Goal: Task Accomplishment & Management: Use online tool/utility

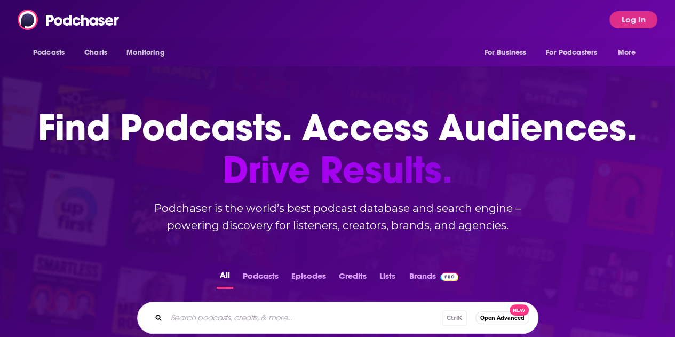
click at [620, 17] on button "Log In" at bounding box center [634, 19] width 48 height 17
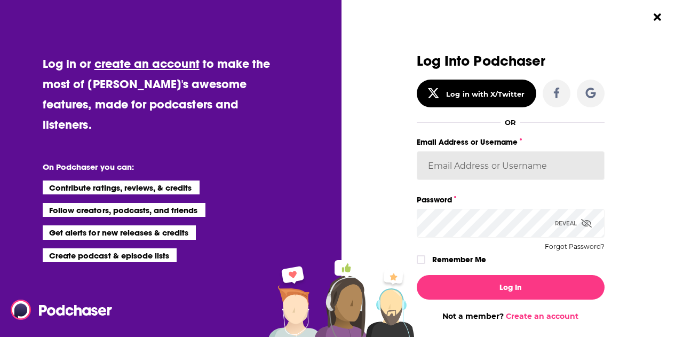
type input "[EMAIL_ADDRESS][DOMAIN_NAME]"
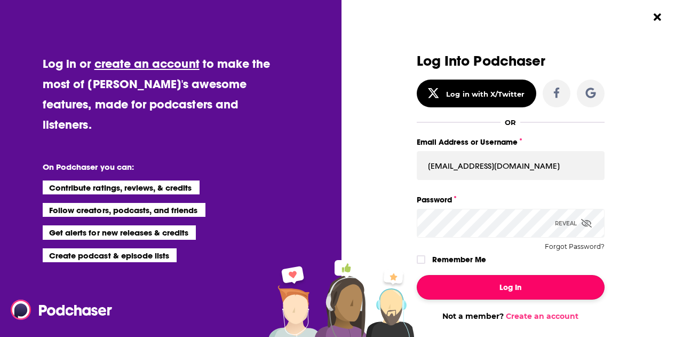
click at [511, 291] on button "Log In" at bounding box center [511, 287] width 188 height 25
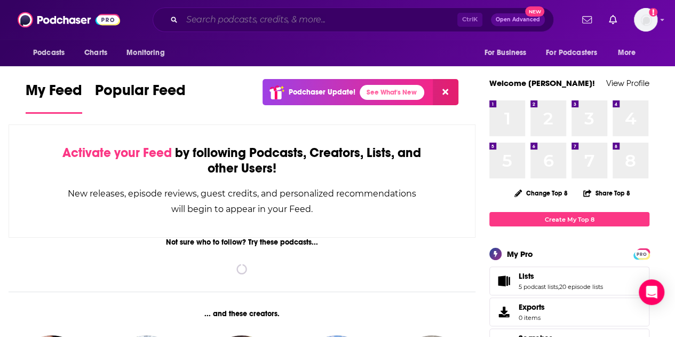
click at [314, 20] on input "Search podcasts, credits, & more..." at bounding box center [319, 19] width 275 height 17
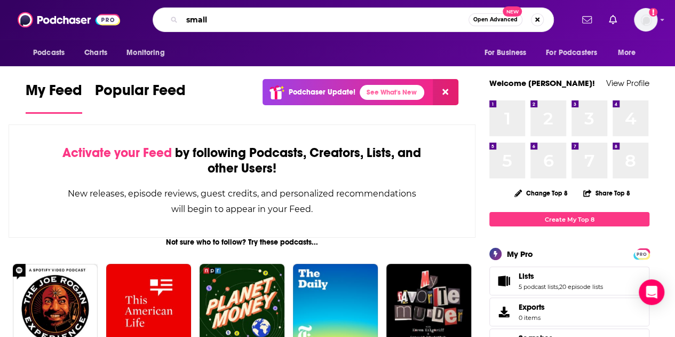
click at [280, 27] on input "small" at bounding box center [325, 19] width 287 height 17
drag, startPoint x: 259, startPoint y: 20, endPoint x: 206, endPoint y: 17, distance: 53.5
click at [192, 20] on input "small" at bounding box center [325, 19] width 287 height 17
click at [217, 17] on input "small" at bounding box center [325, 19] width 287 height 17
drag, startPoint x: 220, startPoint y: 18, endPoint x: 137, endPoint y: 17, distance: 83.3
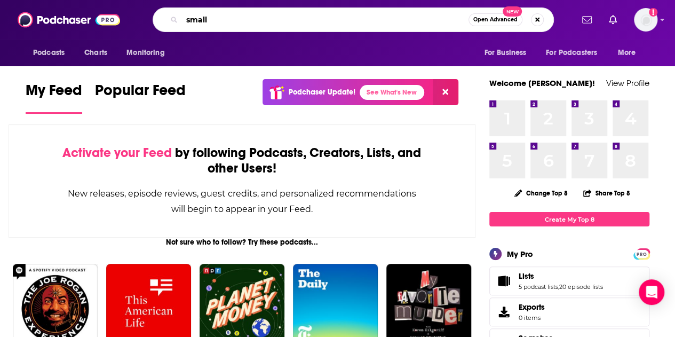
click at [134, 19] on div "small Open Advanced New" at bounding box center [353, 19] width 439 height 25
type input "travel"
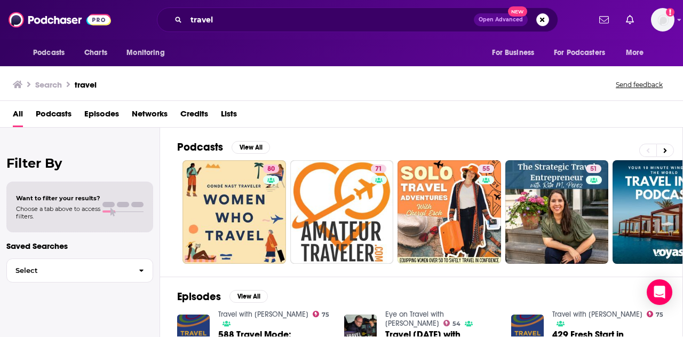
scroll to position [107, 0]
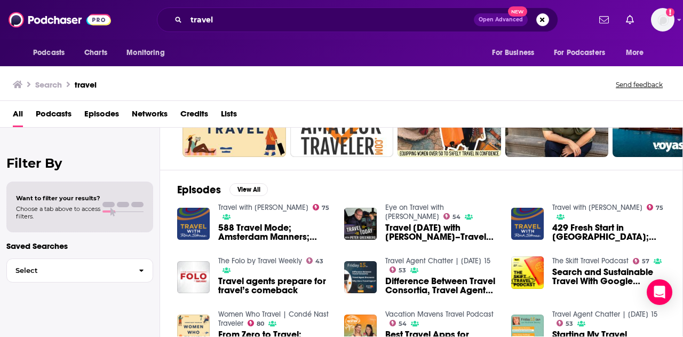
click at [230, 114] on span "Lists" at bounding box center [229, 116] width 16 height 22
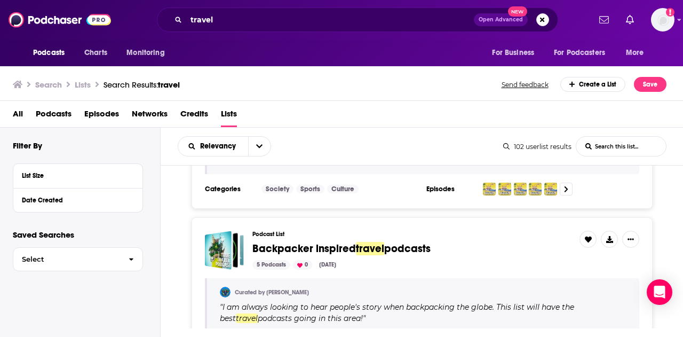
scroll to position [427, 0]
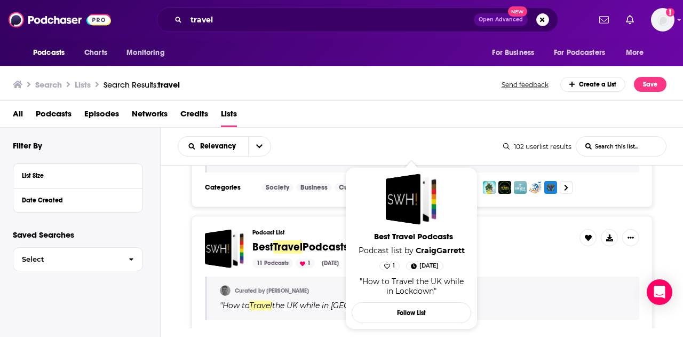
click at [318, 243] on span "Podcasts" at bounding box center [326, 246] width 46 height 13
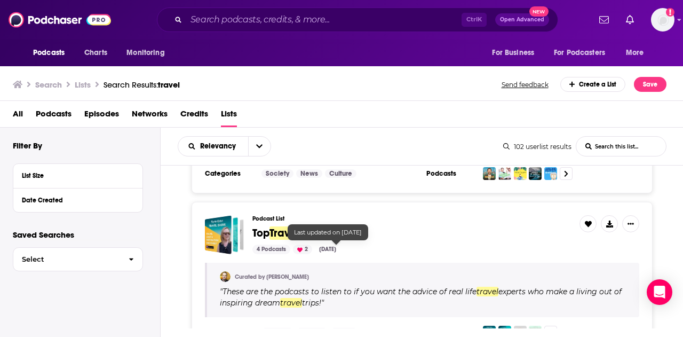
scroll to position [908, 0]
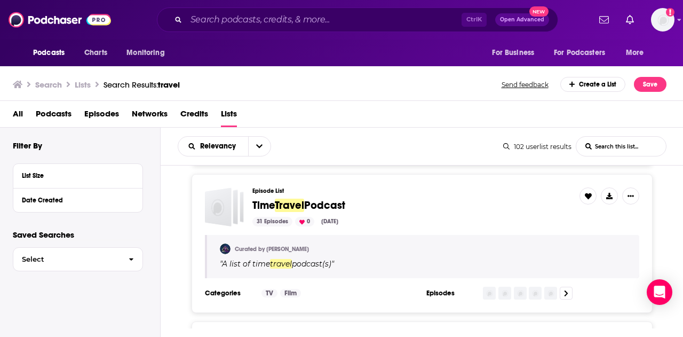
click at [606, 83] on div "Create a List" at bounding box center [594, 84] width 66 height 15
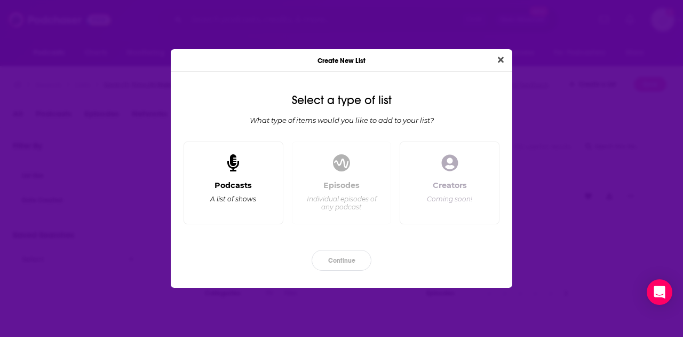
click at [226, 179] on div "Podcasts A list of shows" at bounding box center [234, 182] width 100 height 83
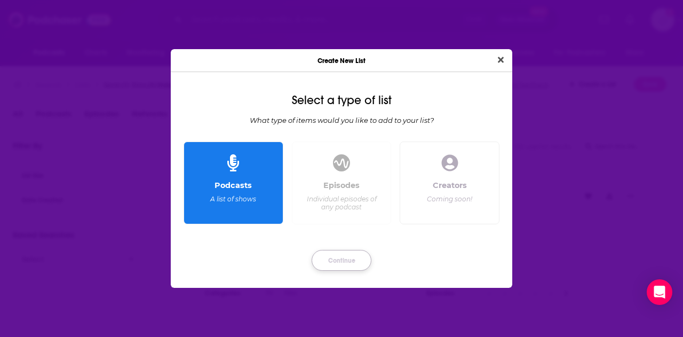
click at [337, 263] on button "Continue" at bounding box center [342, 260] width 60 height 21
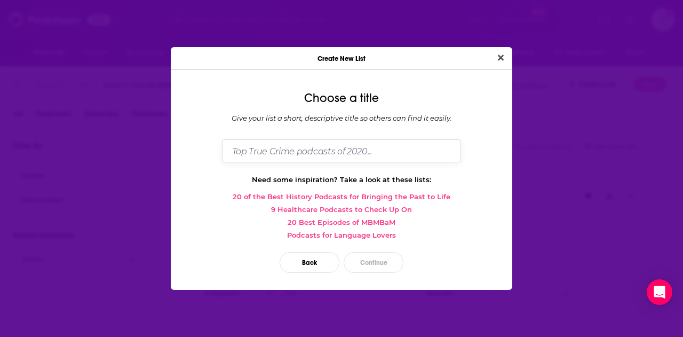
click at [302, 151] on input "Dialog" at bounding box center [341, 150] width 239 height 23
type input "Living List"
click at [494, 51] on button "Close" at bounding box center [501, 57] width 14 height 13
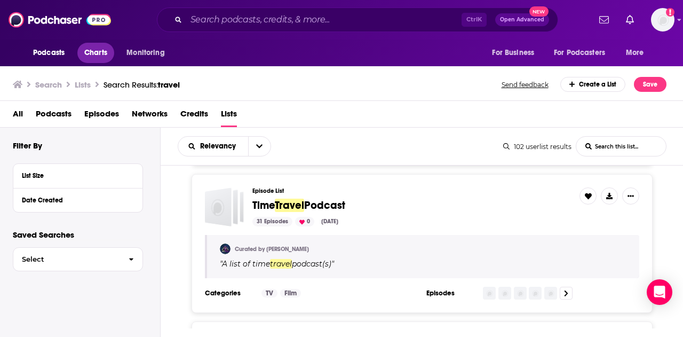
click at [98, 56] on span "Charts" at bounding box center [95, 52] width 23 height 15
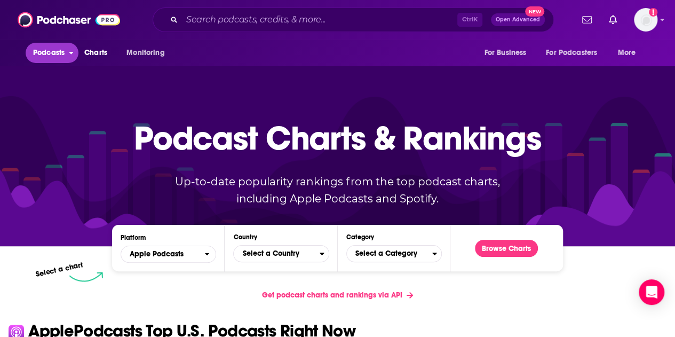
click at [58, 54] on span "Podcasts" at bounding box center [48, 52] width 31 height 15
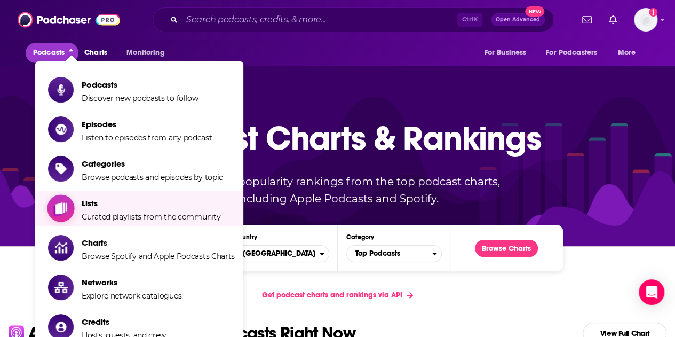
click at [100, 207] on span "Lists" at bounding box center [151, 203] width 139 height 10
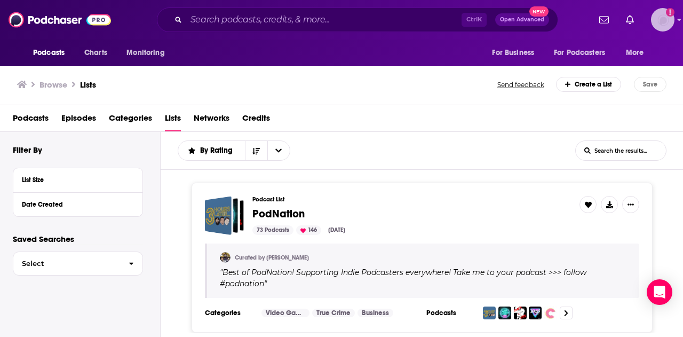
click at [664, 22] on img "Logged in as KaitlynEsposito" at bounding box center [662, 19] width 23 height 23
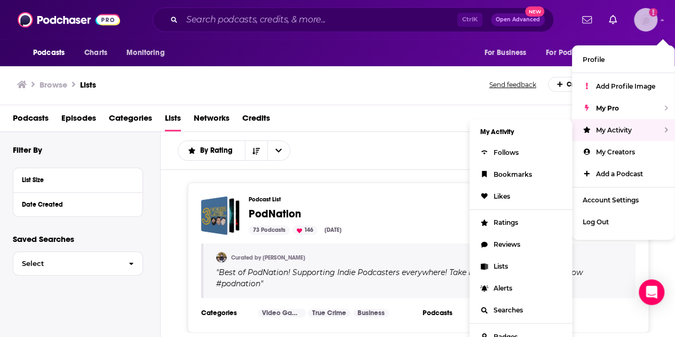
click at [641, 129] on div "My Activity" at bounding box center [623, 130] width 103 height 22
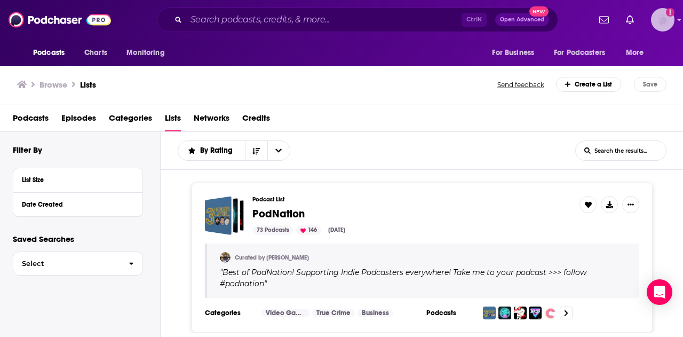
click at [658, 19] on img "Logged in as KaitlynEsposito" at bounding box center [662, 19] width 23 height 23
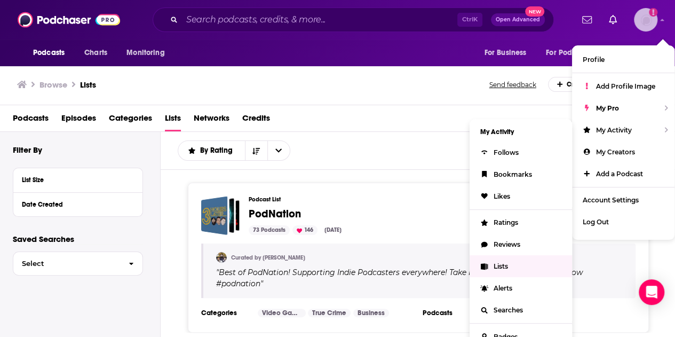
click at [509, 261] on link "Lists" at bounding box center [521, 266] width 103 height 22
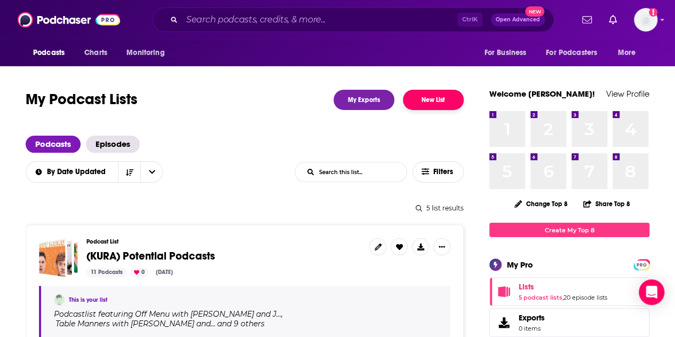
click at [437, 99] on button "New List" at bounding box center [433, 100] width 61 height 20
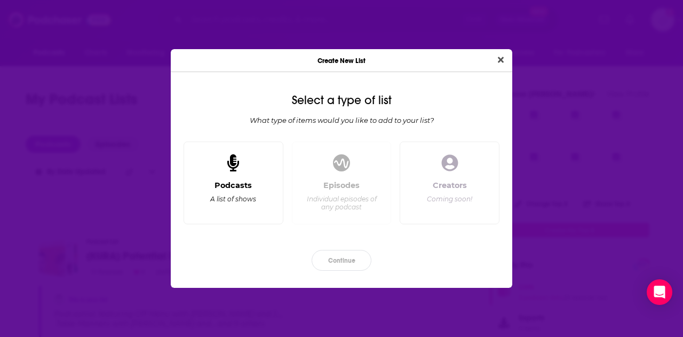
click at [255, 180] on div "Podcasts A list of shows" at bounding box center [234, 197] width 82 height 35
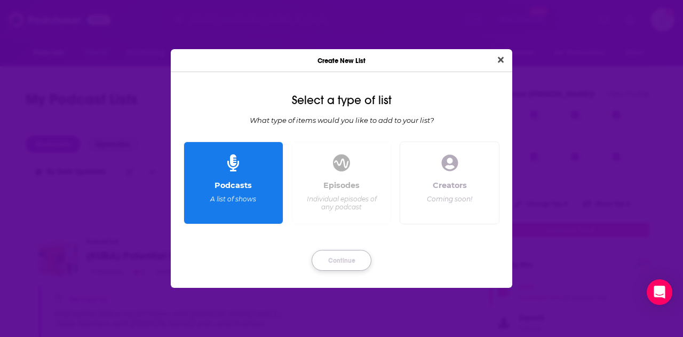
click at [340, 258] on button "Continue" at bounding box center [342, 260] width 60 height 21
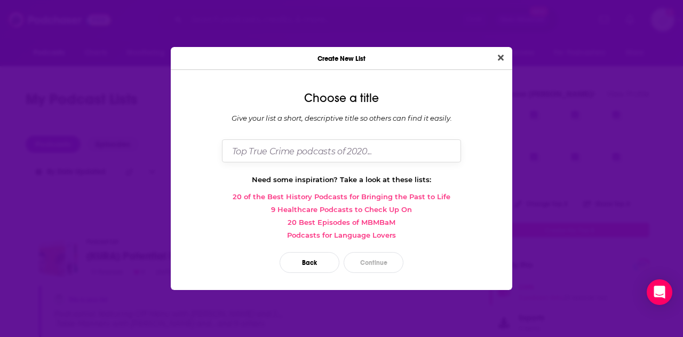
click at [318, 155] on input "Dialog" at bounding box center [341, 150] width 239 height 23
type input "(Scenic) Living List"
click at [494, 51] on button "Close" at bounding box center [501, 57] width 14 height 13
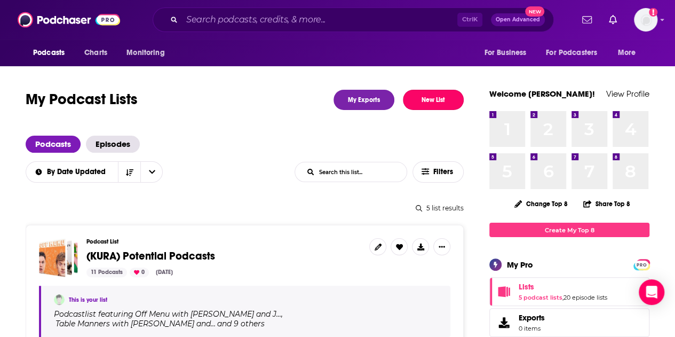
scroll to position [107, 0]
click at [59, 144] on span "Podcasts" at bounding box center [53, 144] width 55 height 17
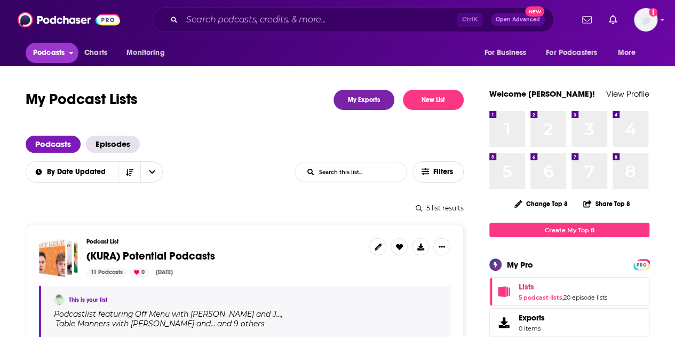
click at [52, 50] on span "Podcasts" at bounding box center [48, 52] width 31 height 15
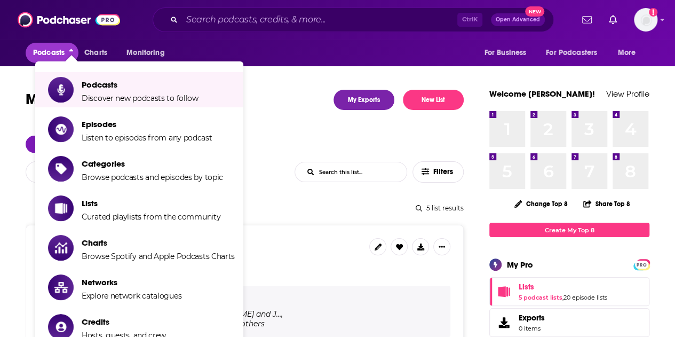
click at [255, 108] on span "Podcasts Discover new podcasts to follow Episodes Listen to episodes from any p…" at bounding box center [173, 231] width 208 height 340
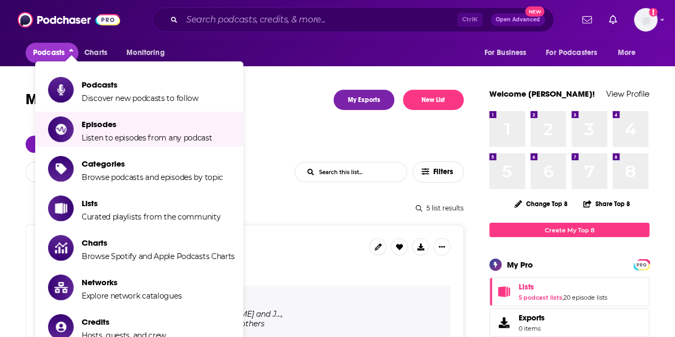
click at [294, 147] on div "Podcasts Episodes" at bounding box center [245, 144] width 438 height 17
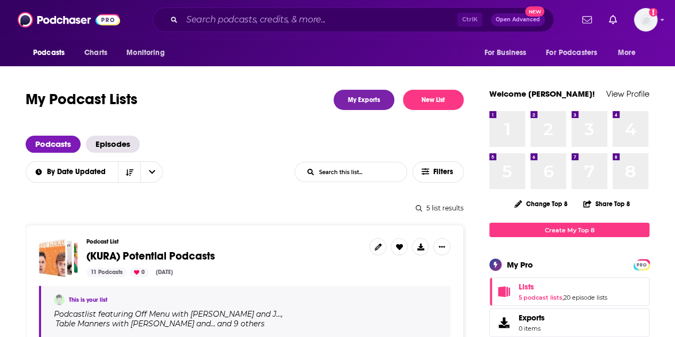
click at [290, 98] on div "My Podcast Lists My Exports New List" at bounding box center [245, 100] width 438 height 20
click at [42, 53] on span "Podcasts" at bounding box center [48, 52] width 31 height 15
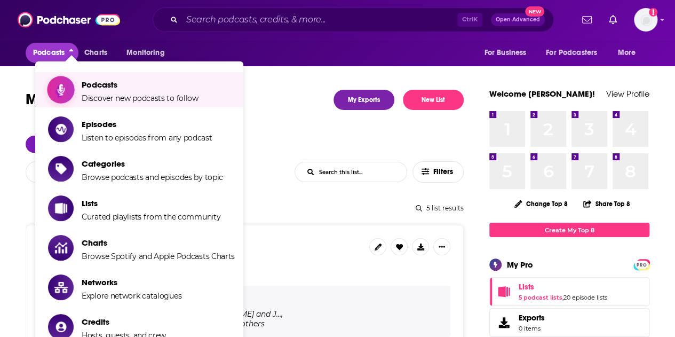
click at [86, 94] on span "Discover new podcasts to follow" at bounding box center [140, 98] width 117 height 10
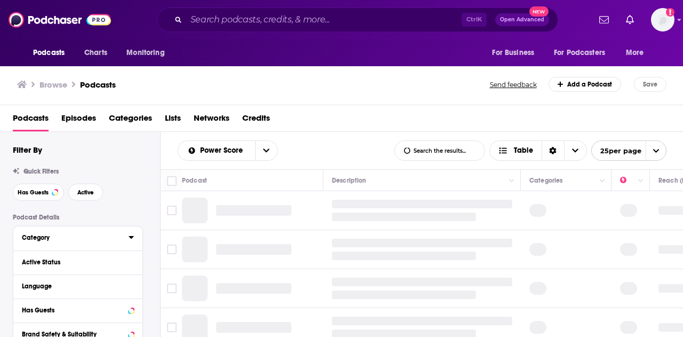
click at [33, 243] on button "Category" at bounding box center [75, 237] width 107 height 13
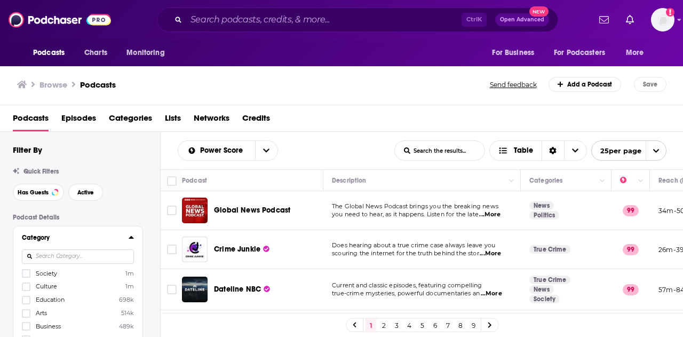
click at [70, 253] on input at bounding box center [78, 256] width 112 height 14
click at [25, 274] on icon at bounding box center [26, 273] width 6 height 5
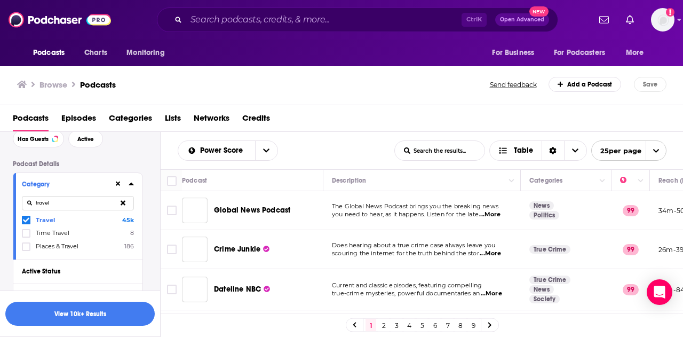
scroll to position [107, 0]
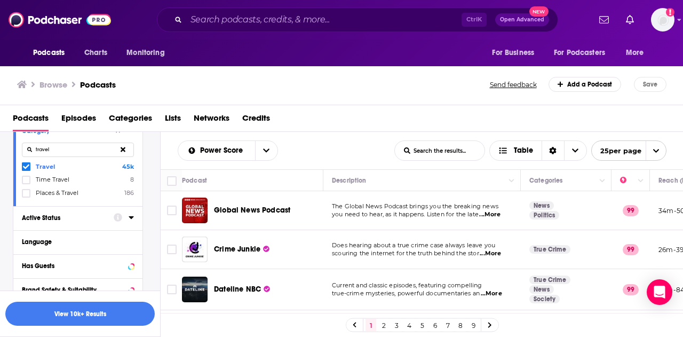
click at [60, 219] on div "Active Status" at bounding box center [64, 217] width 85 height 7
click at [68, 238] on span "All" at bounding box center [72, 238] width 100 height 14
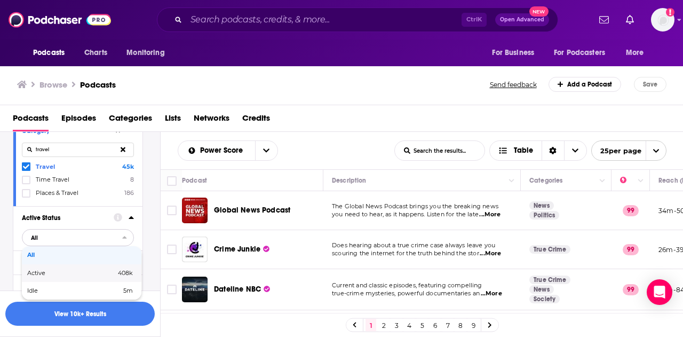
click at [67, 270] on span "Active" at bounding box center [53, 273] width 53 height 6
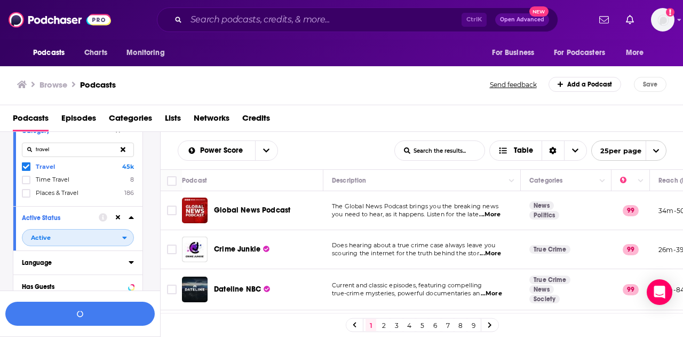
scroll to position [160, 0]
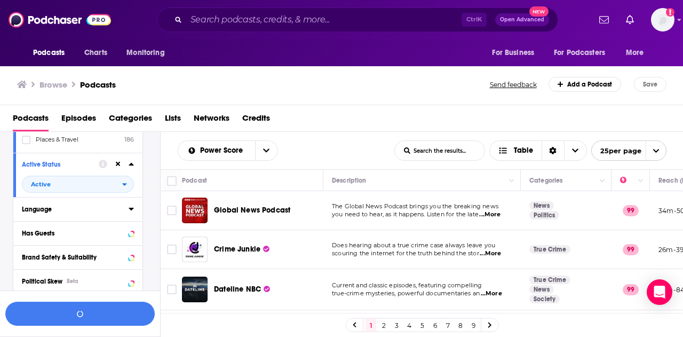
click at [89, 211] on div "Language" at bounding box center [72, 209] width 100 height 7
click at [59, 244] on label "English 3m" at bounding box center [78, 244] width 112 height 9
click at [26, 248] on input "multiSelectOption-en-0" at bounding box center [26, 248] width 0 height 0
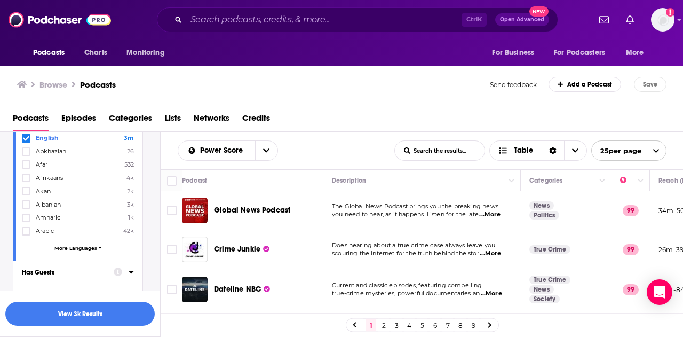
scroll to position [320, 0]
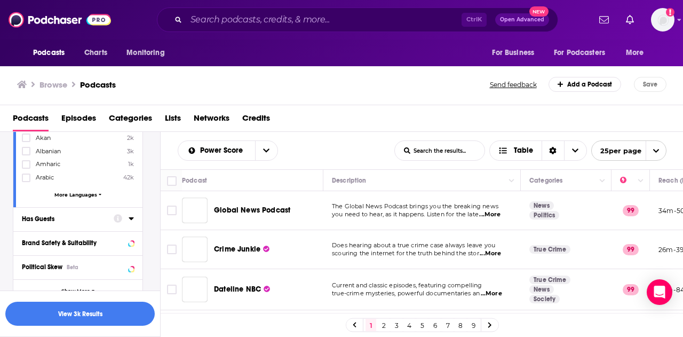
click at [74, 219] on div "Has Guests" at bounding box center [64, 218] width 85 height 7
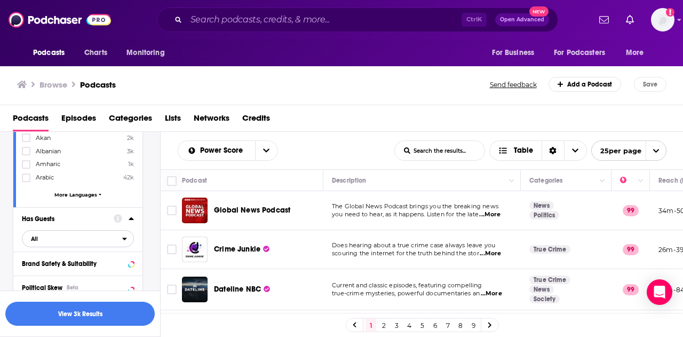
click at [59, 239] on span "All" at bounding box center [72, 239] width 100 height 14
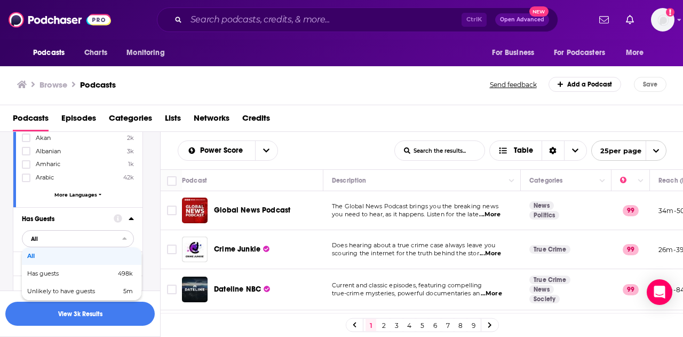
click at [62, 257] on div "All" at bounding box center [82, 256] width 120 height 18
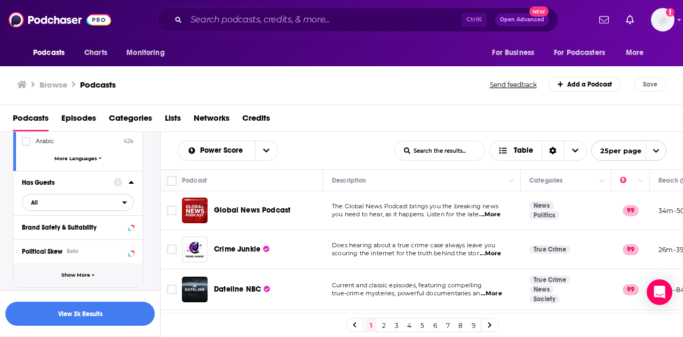
scroll to position [374, 0]
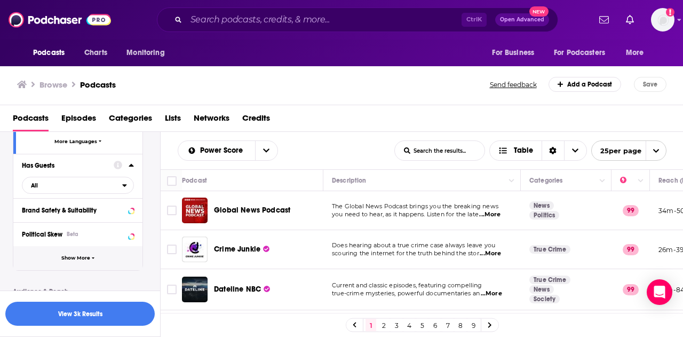
click at [90, 258] on button "Show More" at bounding box center [77, 258] width 129 height 24
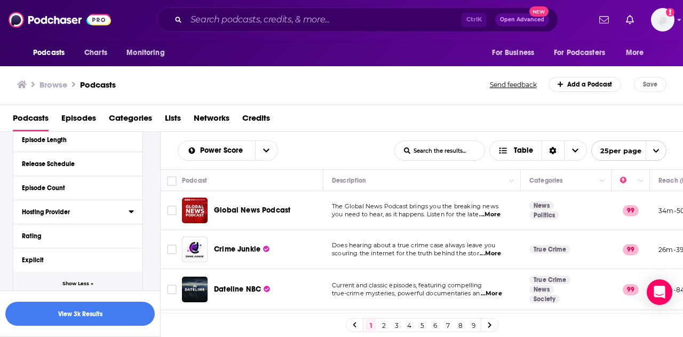
scroll to position [587, 0]
click at [76, 209] on div "Rating" at bounding box center [72, 212] width 100 height 7
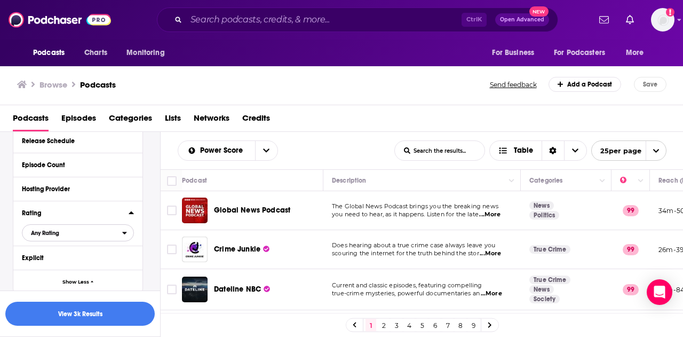
click at [83, 235] on span "Any Rating" at bounding box center [72, 233] width 100 height 14
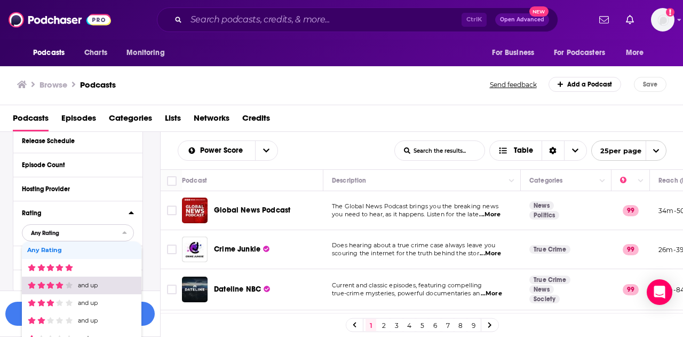
click at [87, 286] on div "and up" at bounding box center [82, 286] width 120 height 18
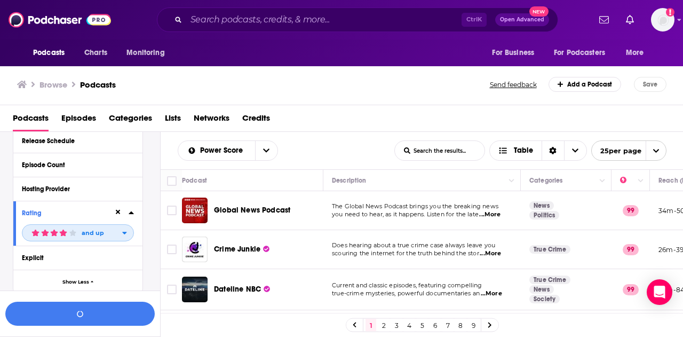
click at [92, 232] on p "and up" at bounding box center [93, 233] width 22 height 6
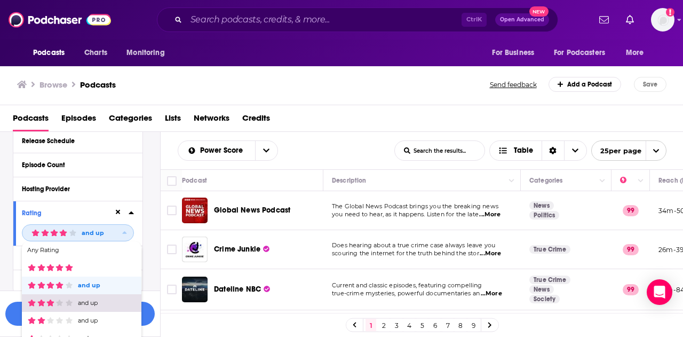
click at [83, 304] on div "and up" at bounding box center [82, 303] width 120 height 18
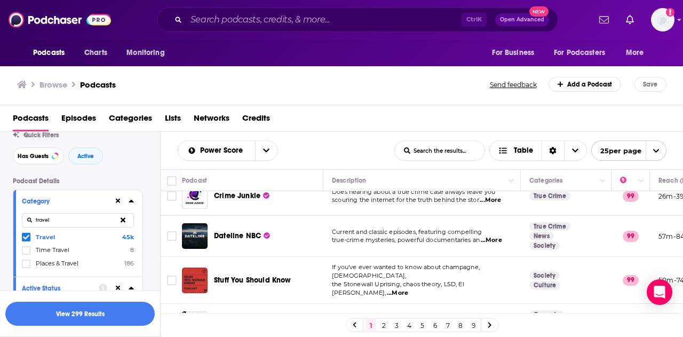
scroll to position [53, 0]
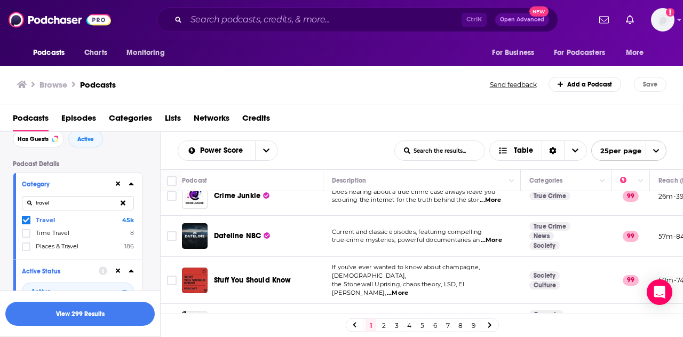
drag, startPoint x: 64, startPoint y: 207, endPoint x: 7, endPoint y: 206, distance: 57.1
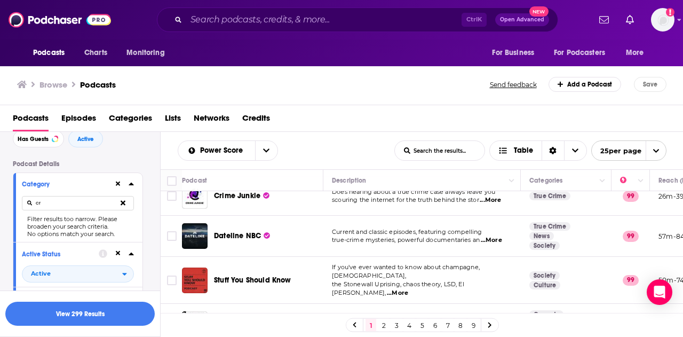
type input "c"
type input "t"
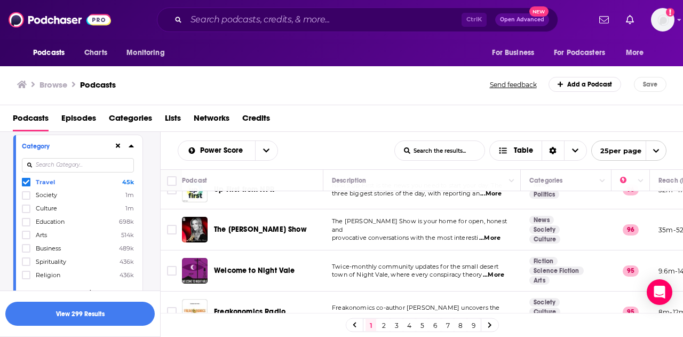
scroll to position [107, 0]
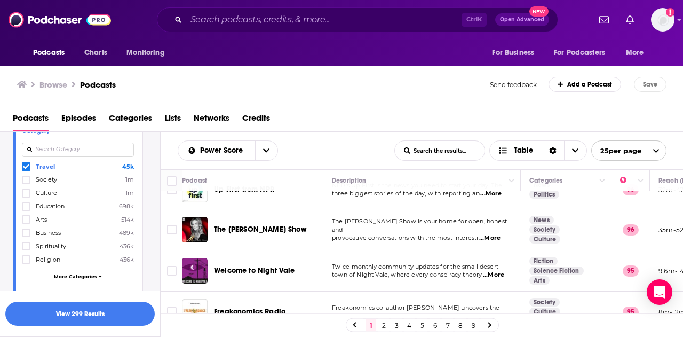
drag, startPoint x: 80, startPoint y: 272, endPoint x: 94, endPoint y: 260, distance: 18.2
click at [80, 273] on span "More Categories" at bounding box center [75, 276] width 43 height 6
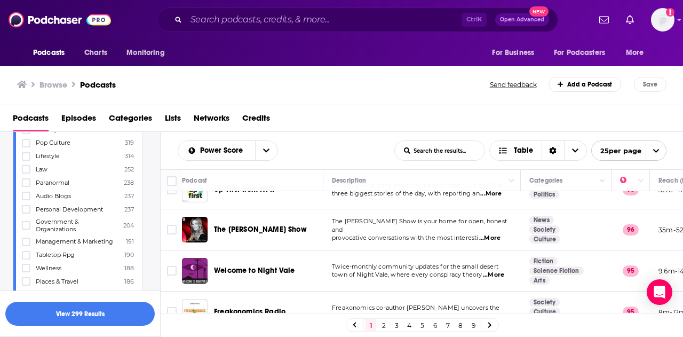
scroll to position [1868, 0]
click at [63, 264] on span "Places & Travel" at bounding box center [57, 267] width 43 height 7
click at [26, 271] on input "multiSelectOption-places-travel-140" at bounding box center [26, 271] width 0 height 0
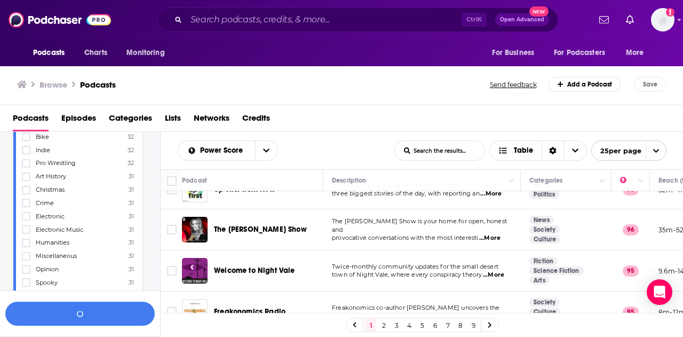
scroll to position [4057, 0]
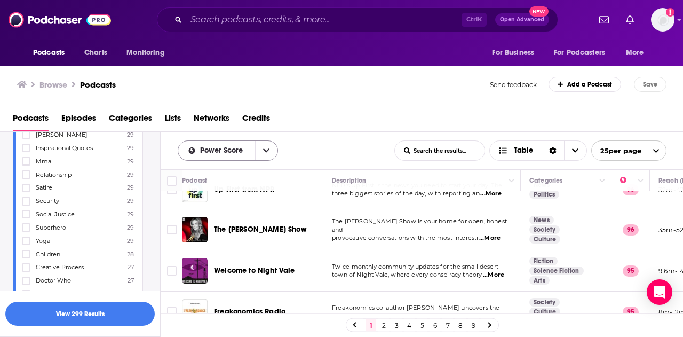
click at [266, 151] on icon "open menu" at bounding box center [266, 151] width 6 height 4
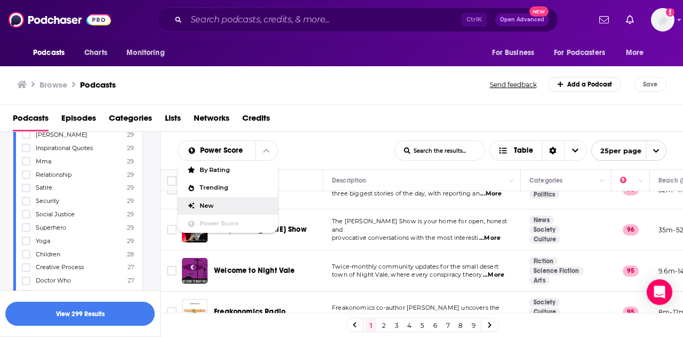
click at [347, 143] on div "Power Score By Rating Trending New Power Score List Search Input Search the res…" at bounding box center [286, 150] width 217 height 20
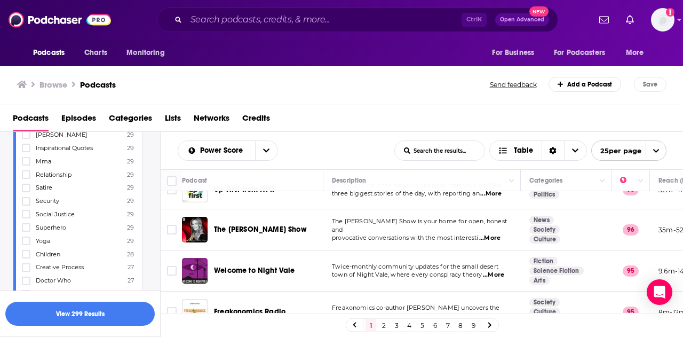
click at [453, 146] on input "List Search Input" at bounding box center [440, 150] width 90 height 19
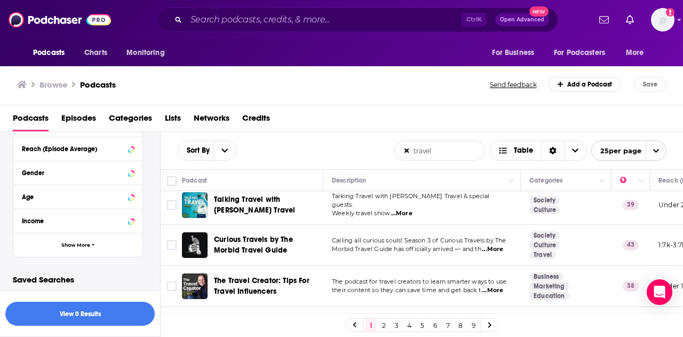
scroll to position [996, 0]
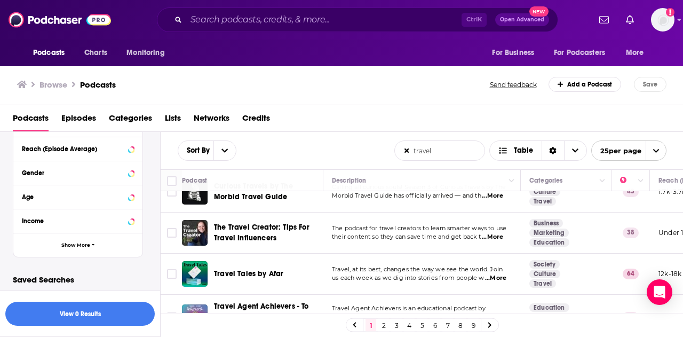
type input "travel"
click at [450, 274] on span "us each week as we dig into stories from people w" at bounding box center [408, 277] width 152 height 7
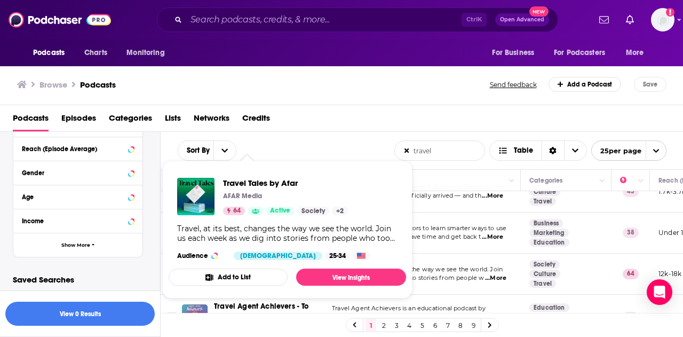
click at [228, 257] on div "Audience [DEMOGRAPHIC_DATA] 25-34" at bounding box center [273, 255] width 193 height 9
click at [226, 277] on button "Add to List" at bounding box center [228, 277] width 119 height 17
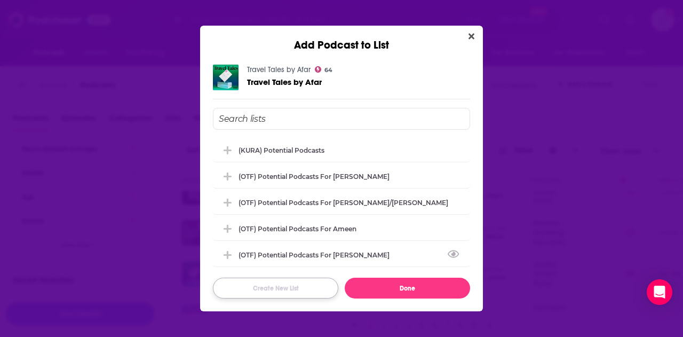
click at [298, 285] on button "Create New List" at bounding box center [275, 288] width 125 height 21
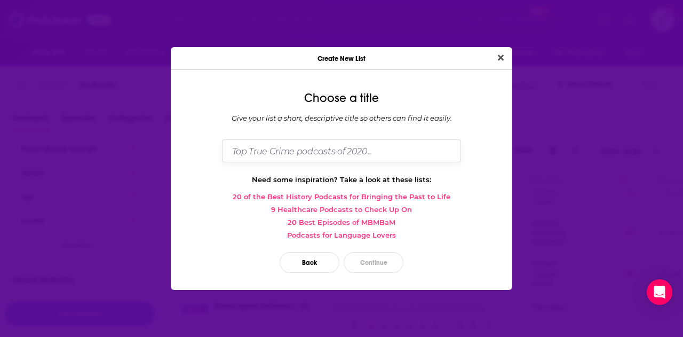
click at [281, 154] on input "Dialog" at bounding box center [341, 150] width 239 height 23
type input "S"
type input "(Scenic) Living List"
click at [494, 51] on button "Close" at bounding box center [501, 57] width 14 height 13
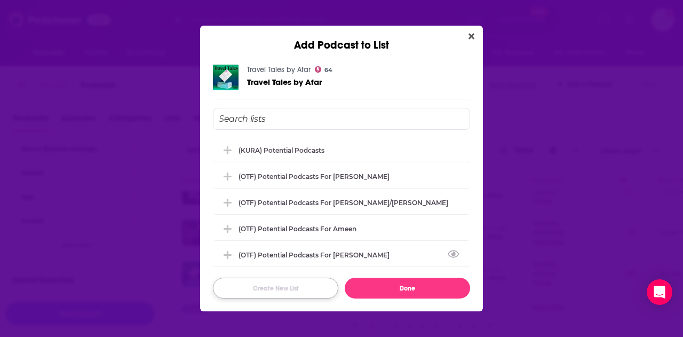
click at [286, 287] on button "Create New List" at bounding box center [275, 288] width 125 height 21
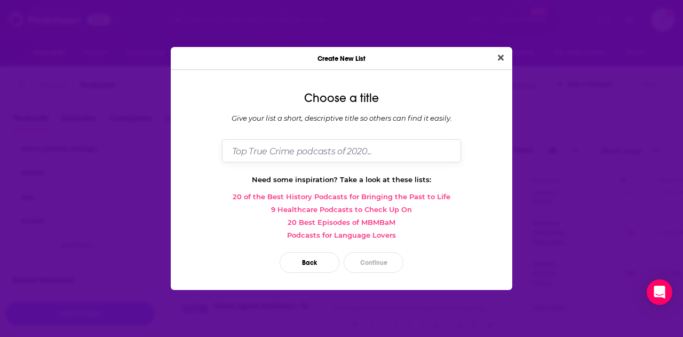
click at [292, 149] on input "Dialog" at bounding box center [341, 150] width 239 height 23
type input "Scenic Living List"
click at [494, 51] on button "Close" at bounding box center [501, 57] width 14 height 13
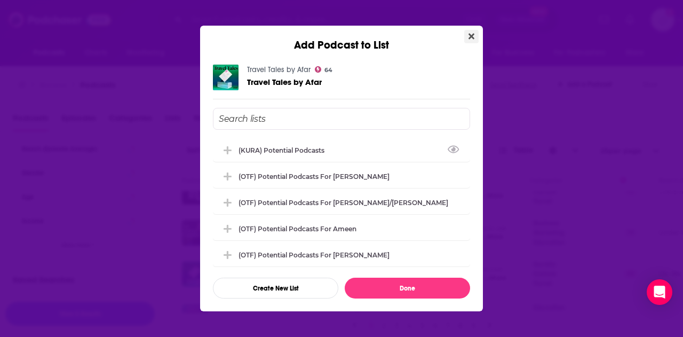
click at [472, 39] on icon "Close" at bounding box center [472, 36] width 6 height 9
